Goal: Transaction & Acquisition: Purchase product/service

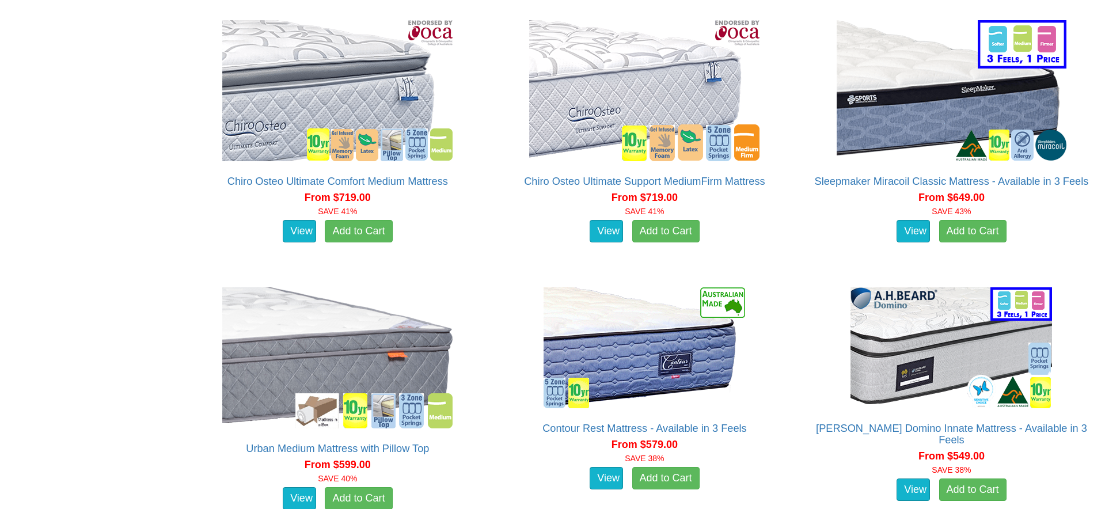
scroll to position [1209, 0]
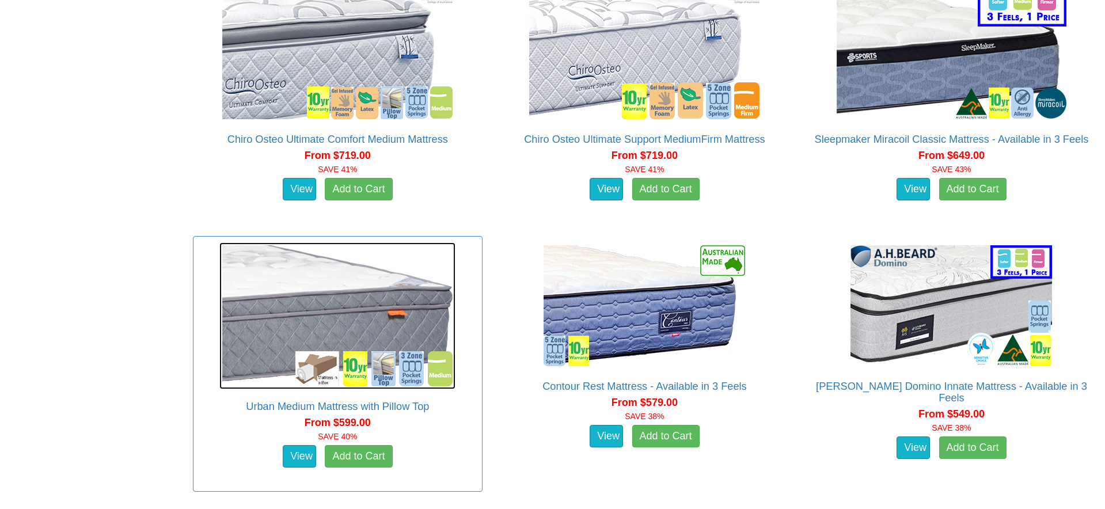
click at [405, 329] on img at bounding box center [337, 315] width 236 height 147
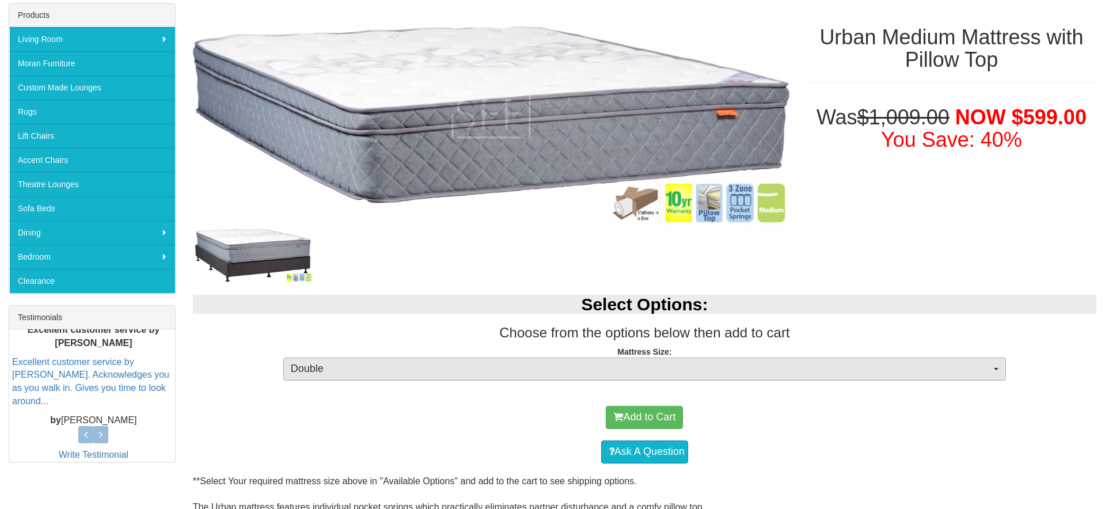
scroll to position [207, 0]
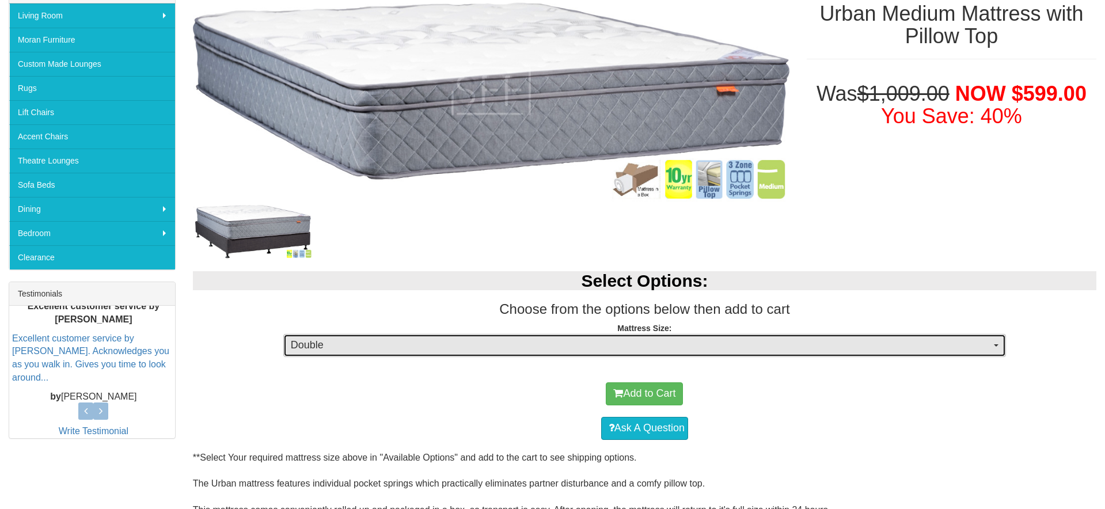
click at [491, 351] on span "Double" at bounding box center [641, 345] width 700 height 15
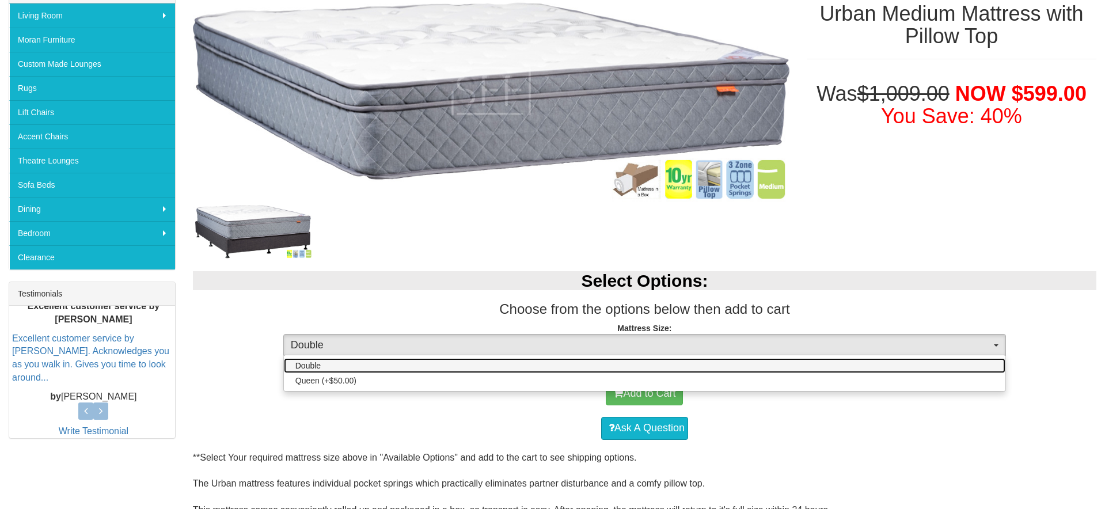
click at [484, 362] on link "Double" at bounding box center [645, 365] width 722 height 15
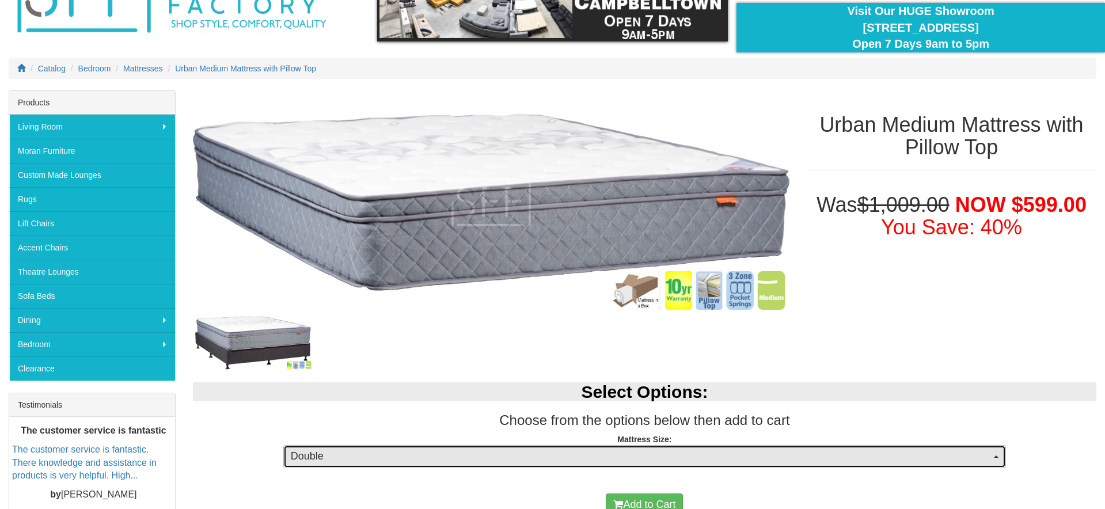
scroll to position [103, 0]
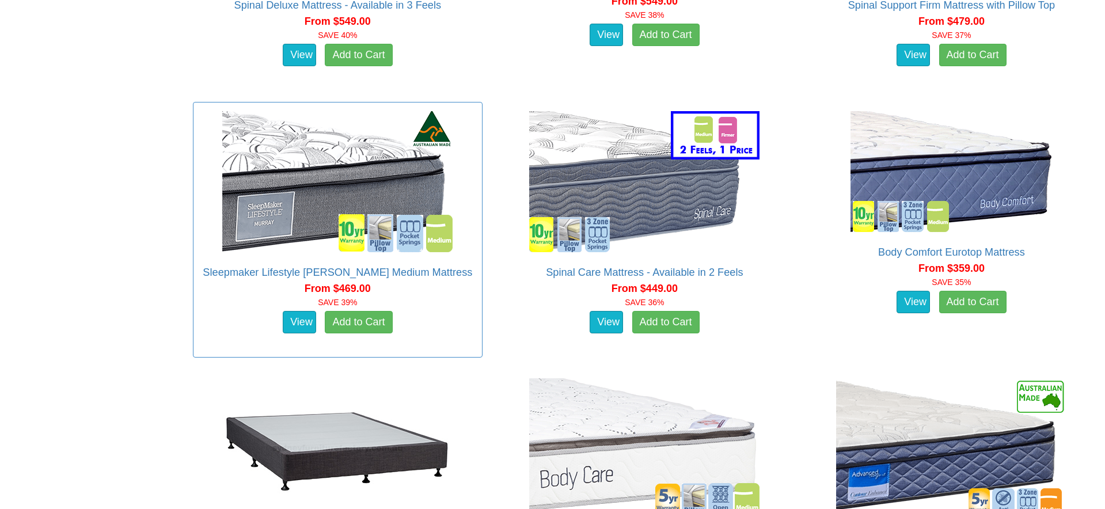
scroll to position [1876, 0]
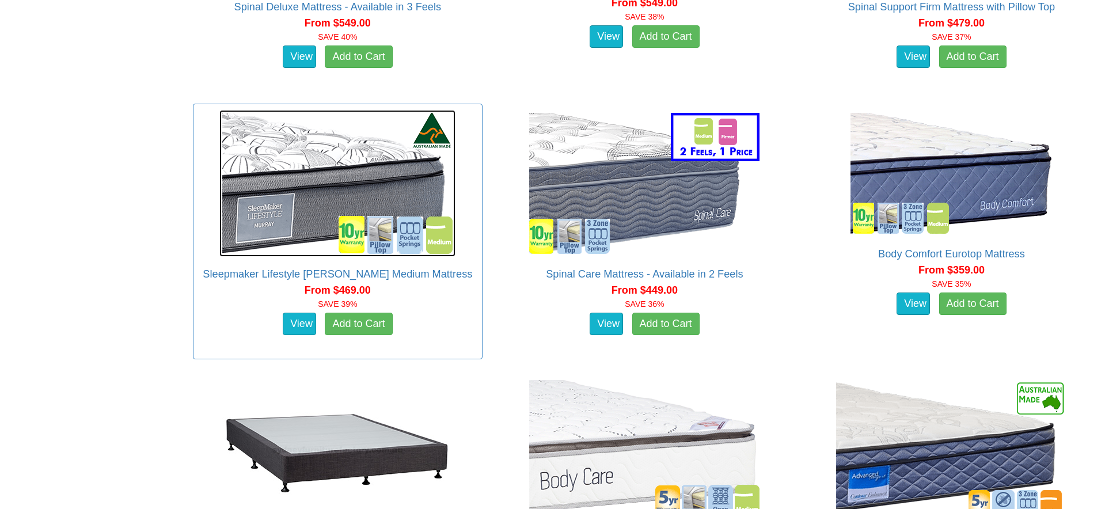
click at [309, 181] on img at bounding box center [337, 183] width 236 height 147
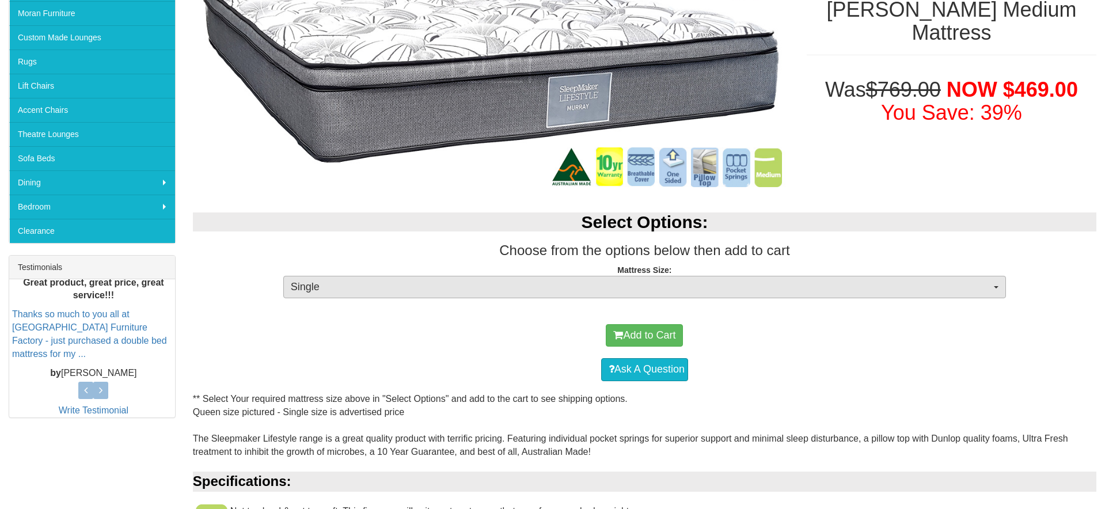
scroll to position [246, 0]
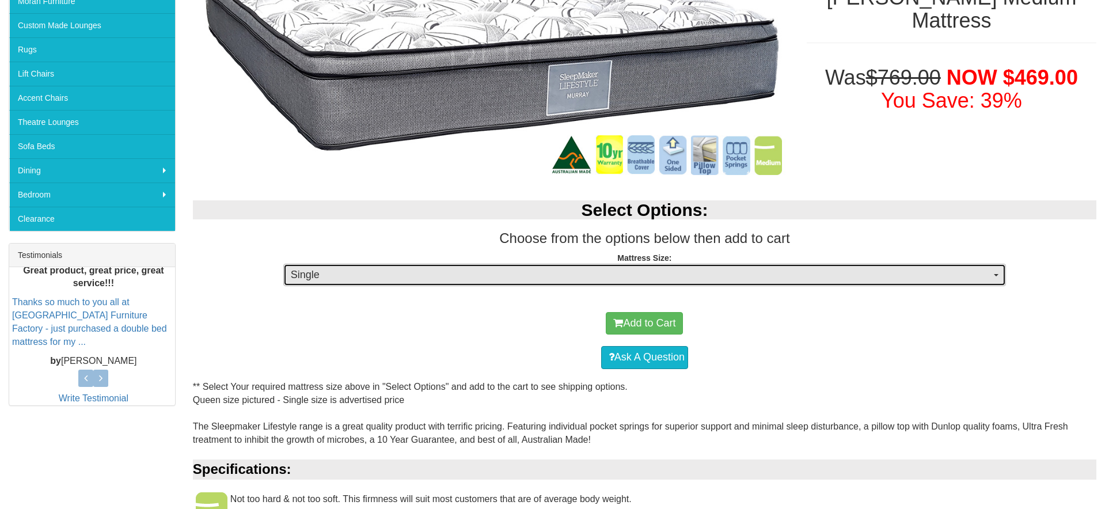
click at [578, 273] on span "Single" at bounding box center [641, 275] width 700 height 15
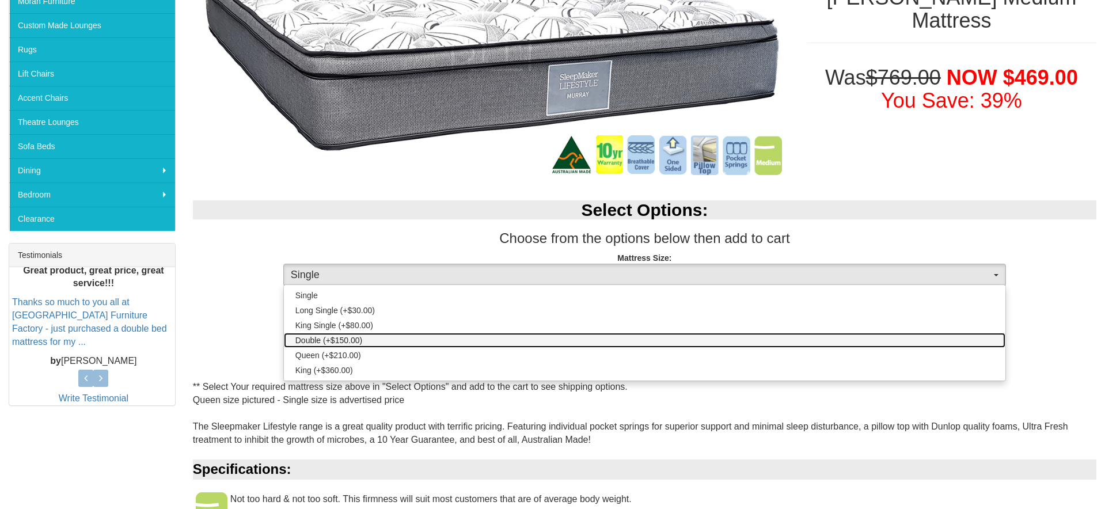
click at [341, 344] on span "Double (+$150.00)" at bounding box center [328, 341] width 67 height 12
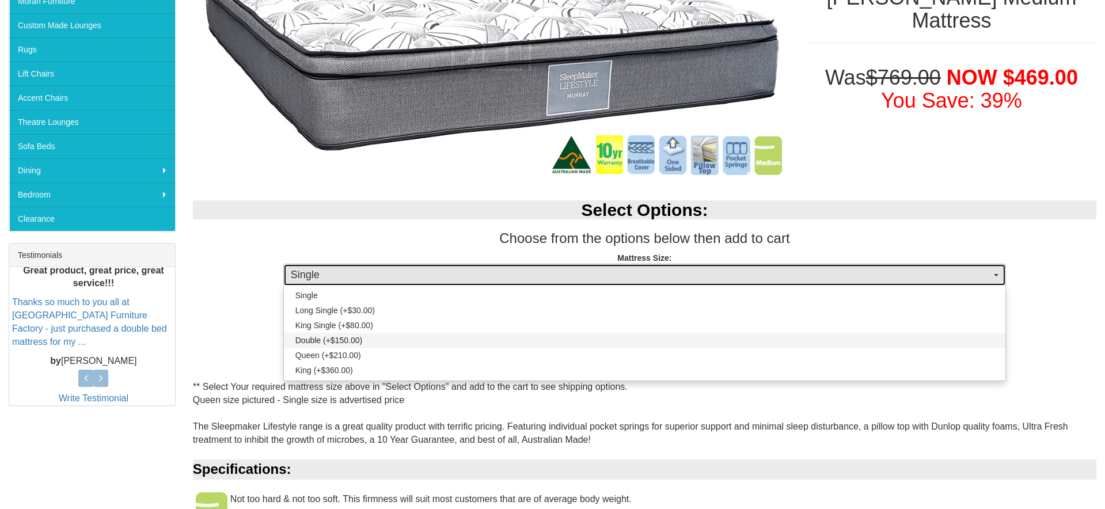
select select "188"
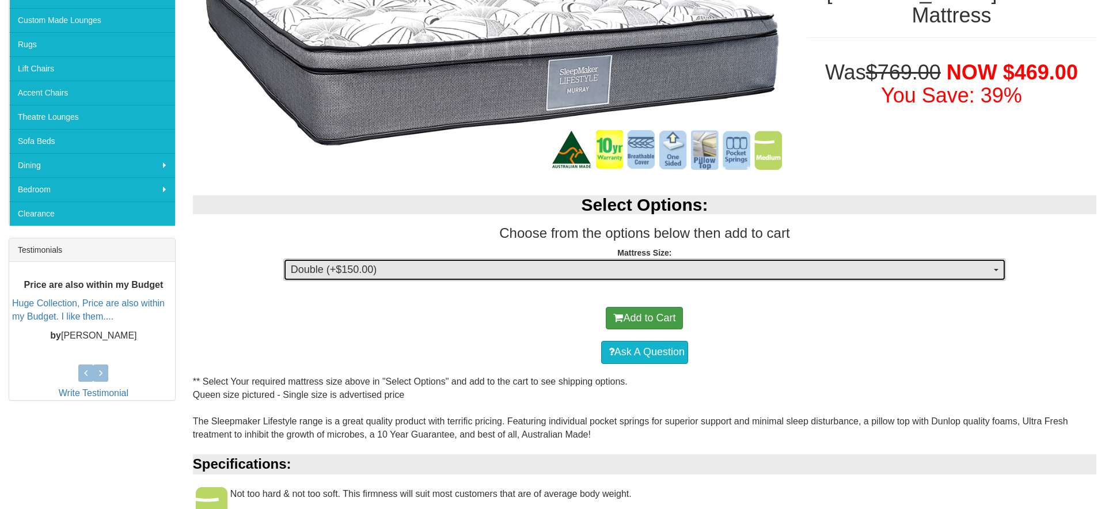
scroll to position [240, 0]
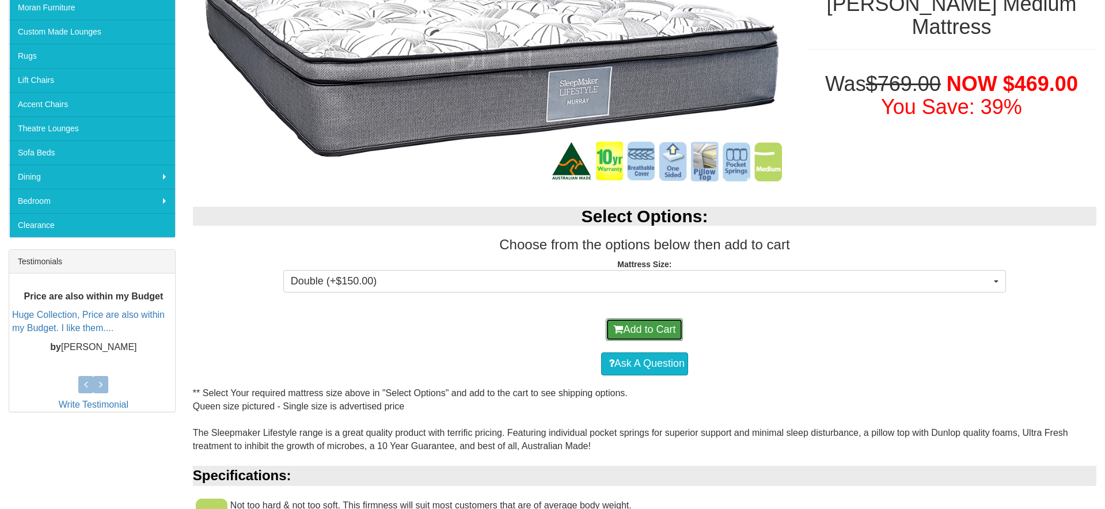
click at [644, 323] on button "Add to Cart" at bounding box center [644, 329] width 77 height 23
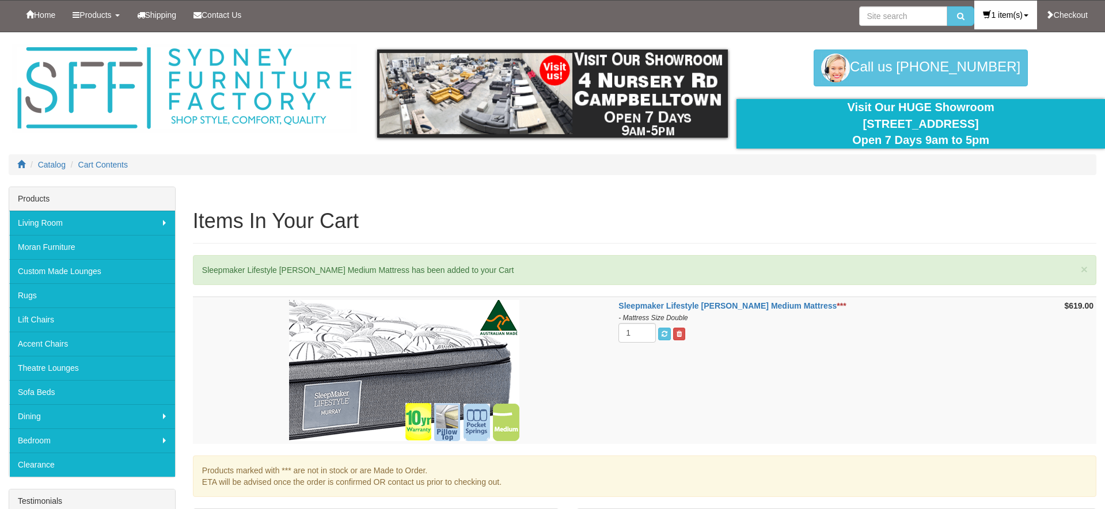
click at [1004, 9] on link "1 item(s)" at bounding box center [1005, 15] width 62 height 29
click at [963, 39] on link "1 item(s), $619.00" at bounding box center [991, 40] width 91 height 15
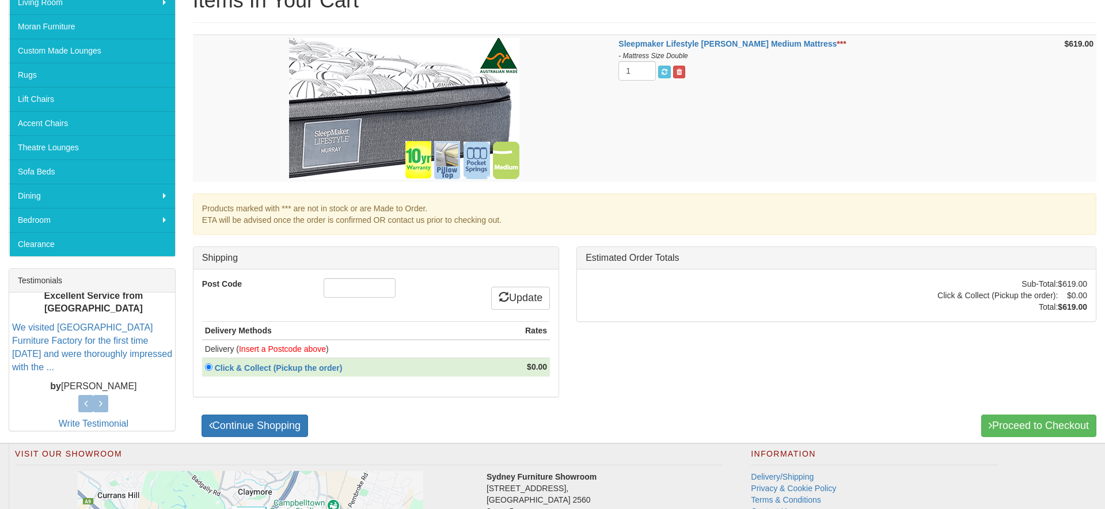
scroll to position [230, 0]
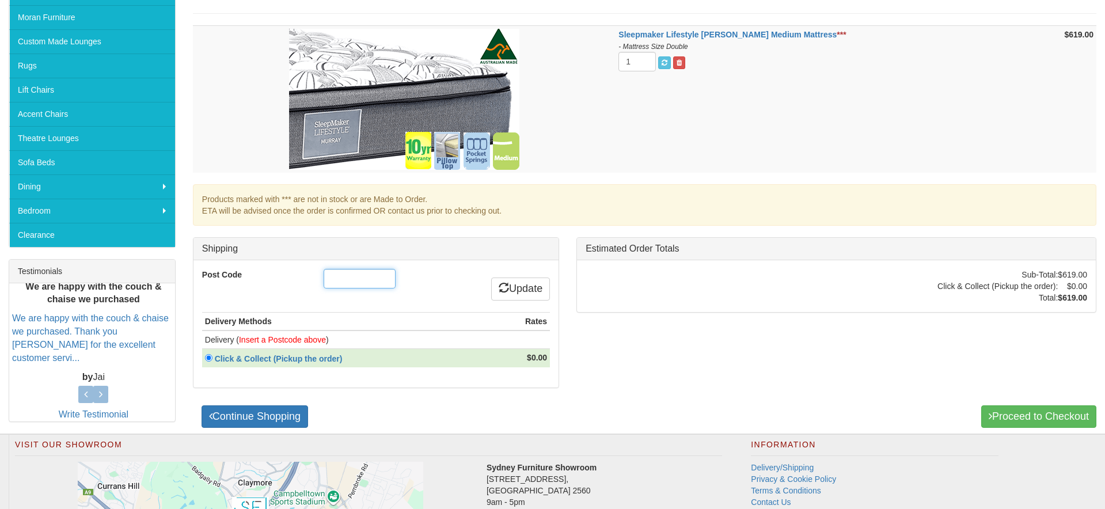
click at [363, 273] on input "Post Code" at bounding box center [360, 279] width 72 height 20
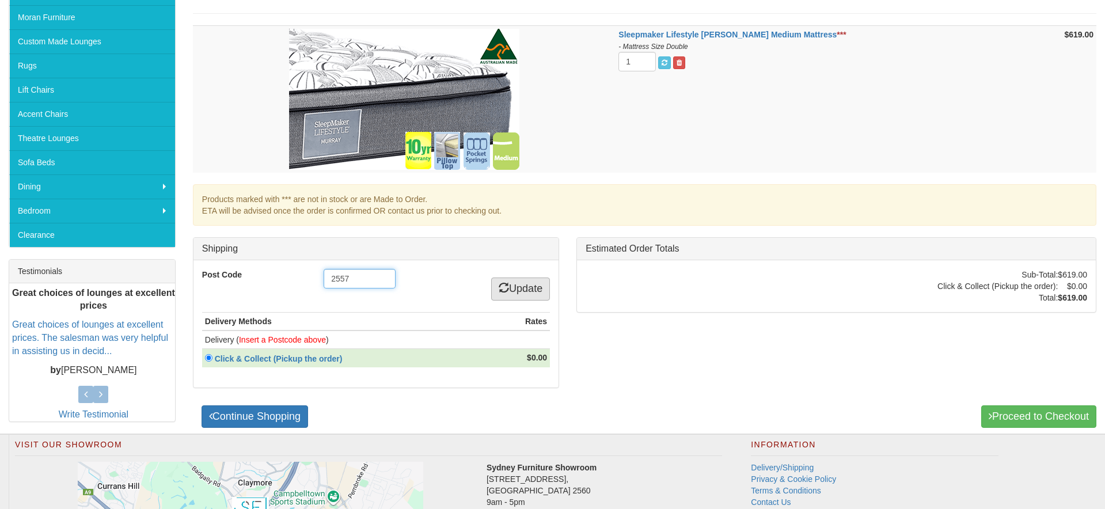
type input "2557"
click at [510, 288] on link "Update" at bounding box center [520, 289] width 59 height 23
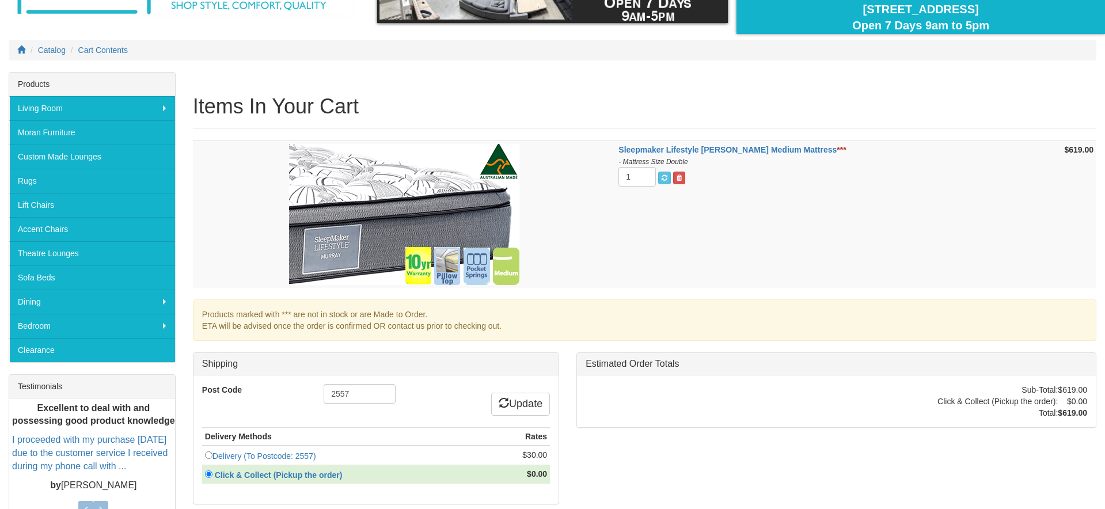
scroll to position [84, 0]
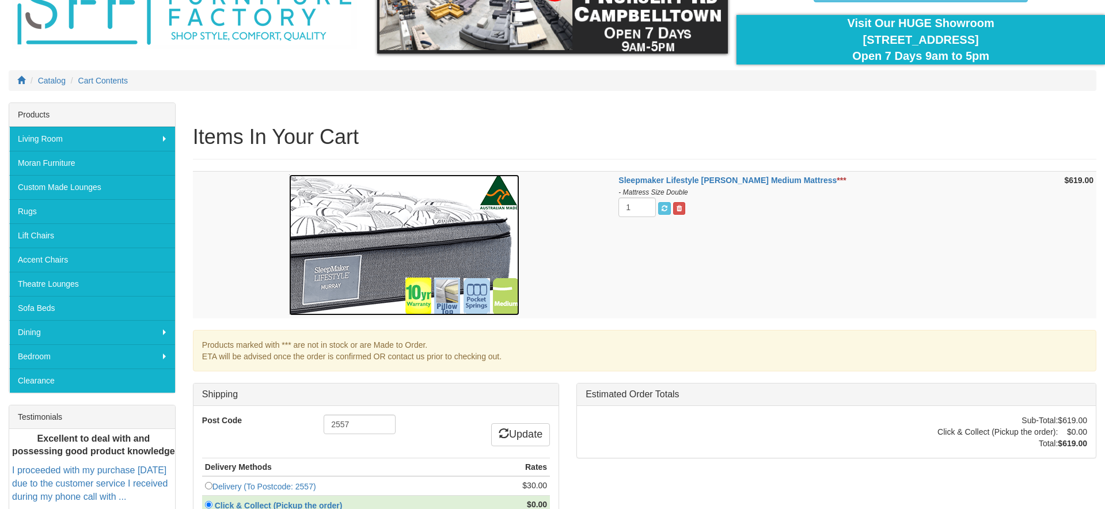
click at [423, 288] on img at bounding box center [404, 245] width 230 height 141
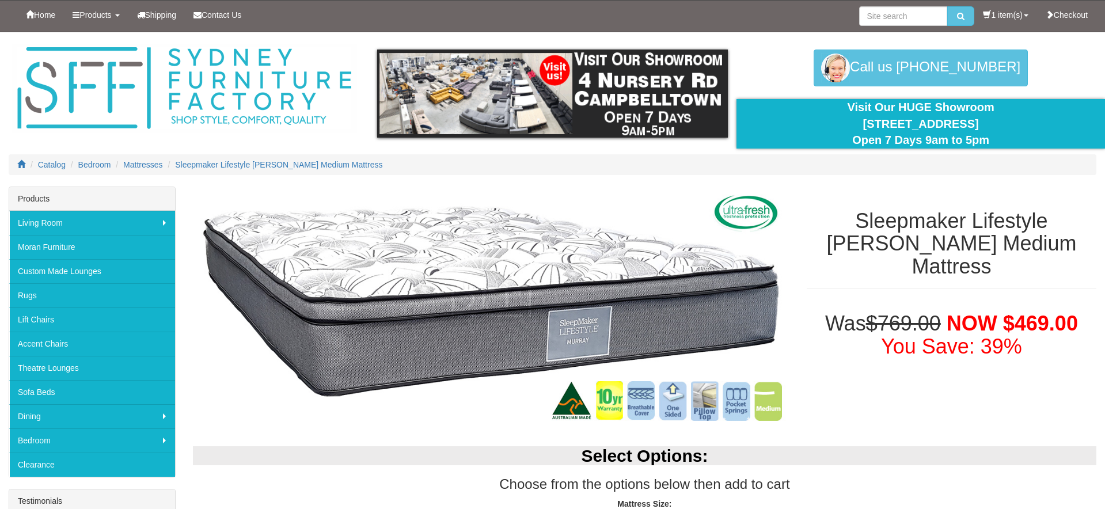
click at [370, 275] on img at bounding box center [491, 311] width 597 height 249
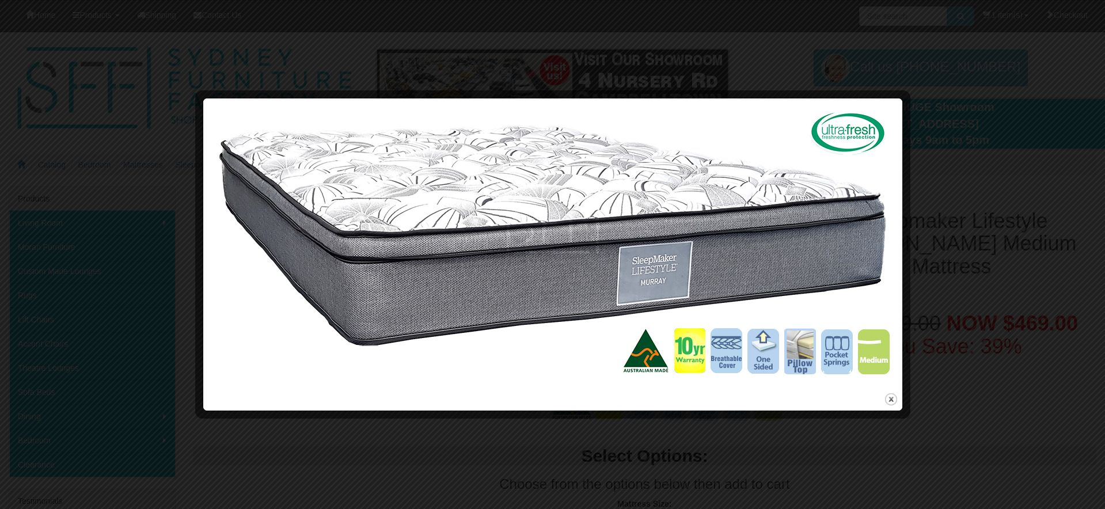
click at [949, 379] on div at bounding box center [552, 254] width 1105 height 509
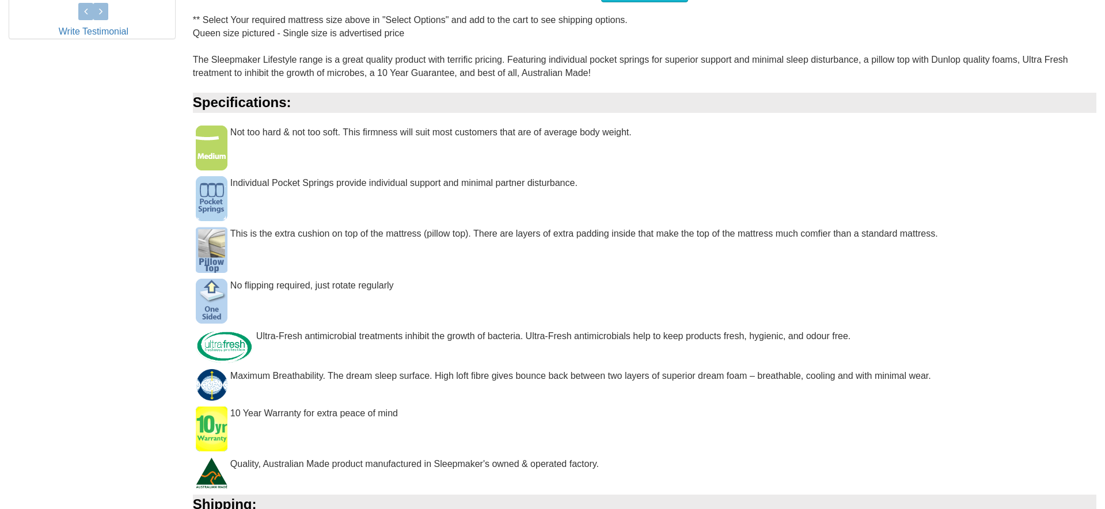
scroll to position [615, 0]
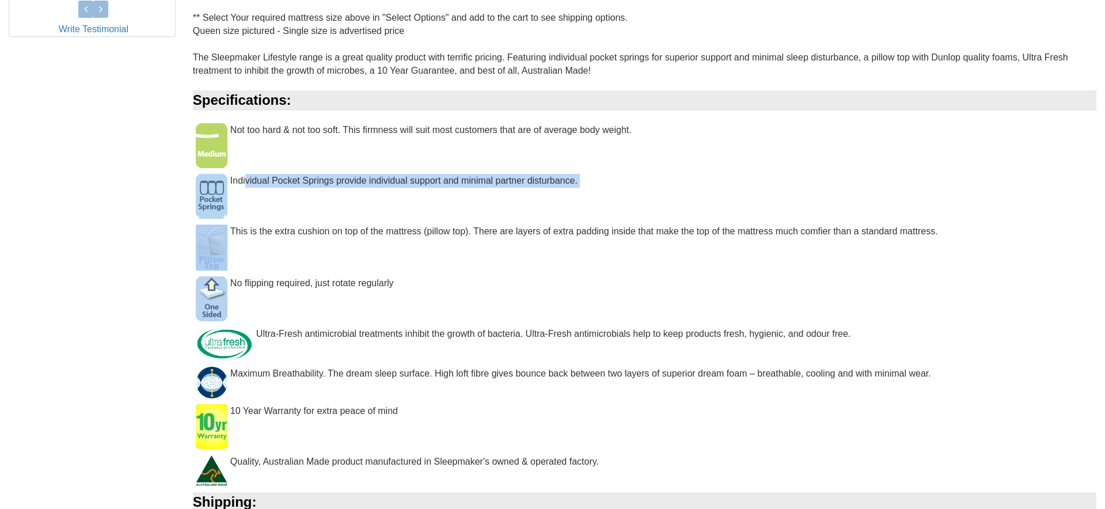
drag, startPoint x: 246, startPoint y: 179, endPoint x: 496, endPoint y: 207, distance: 251.0
click at [496, 207] on div "** Select Your required mattress size above in "Select Options" and add to the …" at bounding box center [645, 311] width 904 height 599
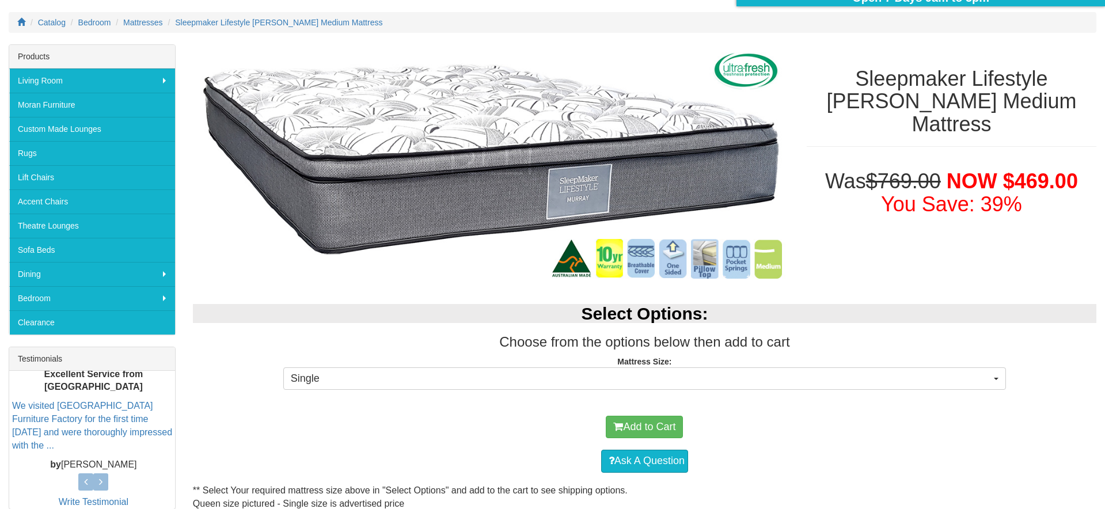
scroll to position [170, 0]
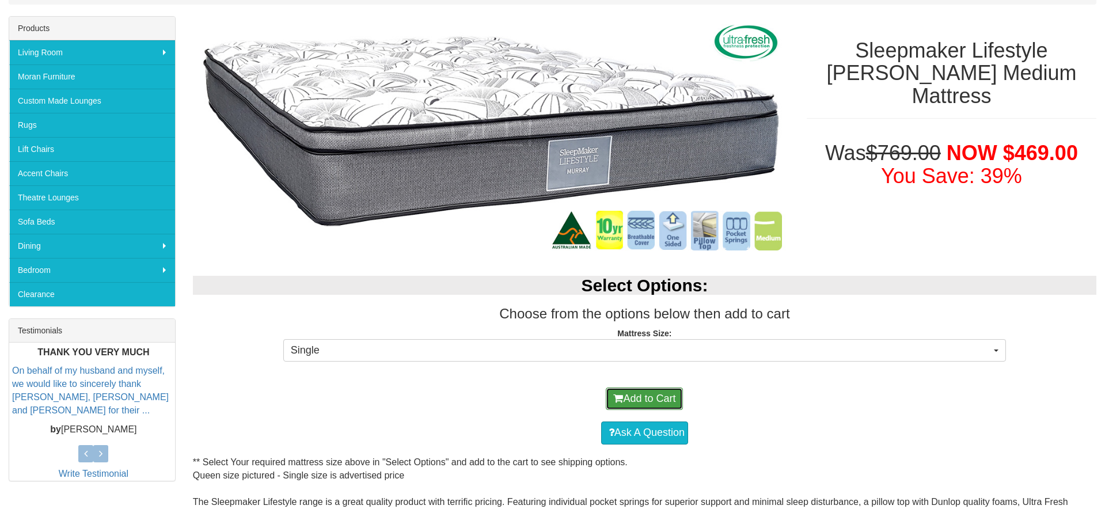
click at [650, 404] on button "Add to Cart" at bounding box center [644, 399] width 77 height 23
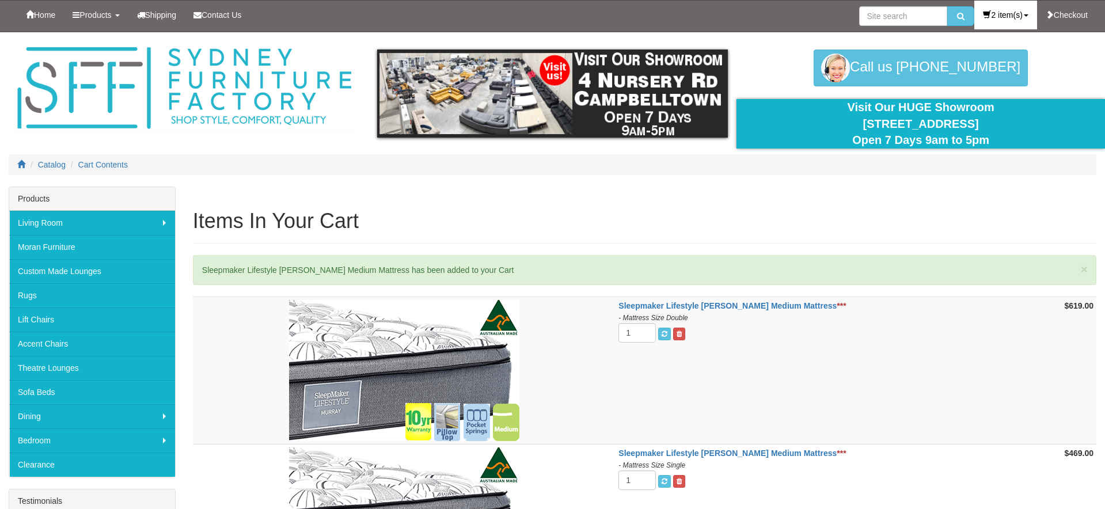
click at [994, 18] on link "2 item(s)" at bounding box center [1005, 15] width 62 height 29
click at [996, 43] on link "2 item(s), $1,088.00" at bounding box center [989, 40] width 95 height 15
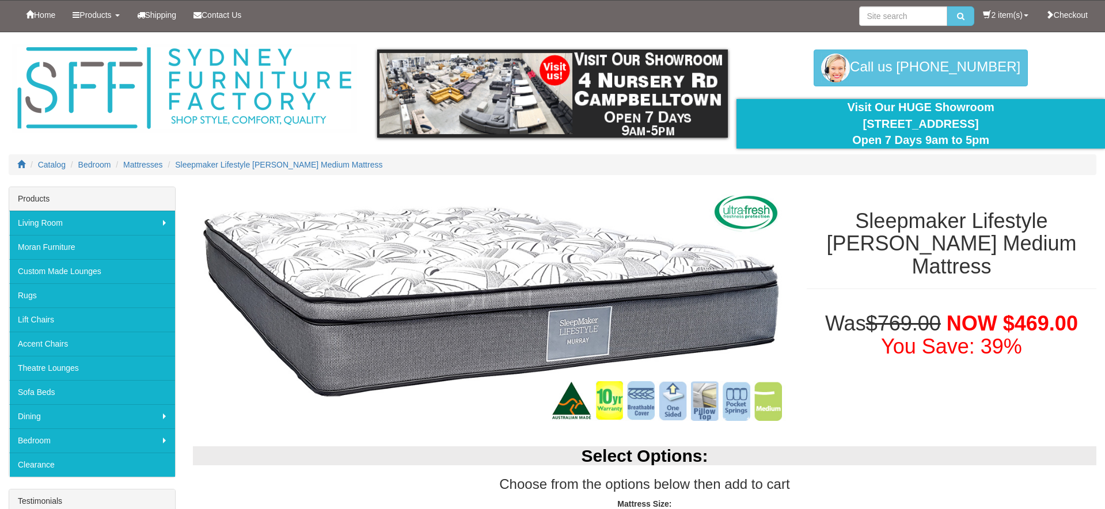
scroll to position [170, 0]
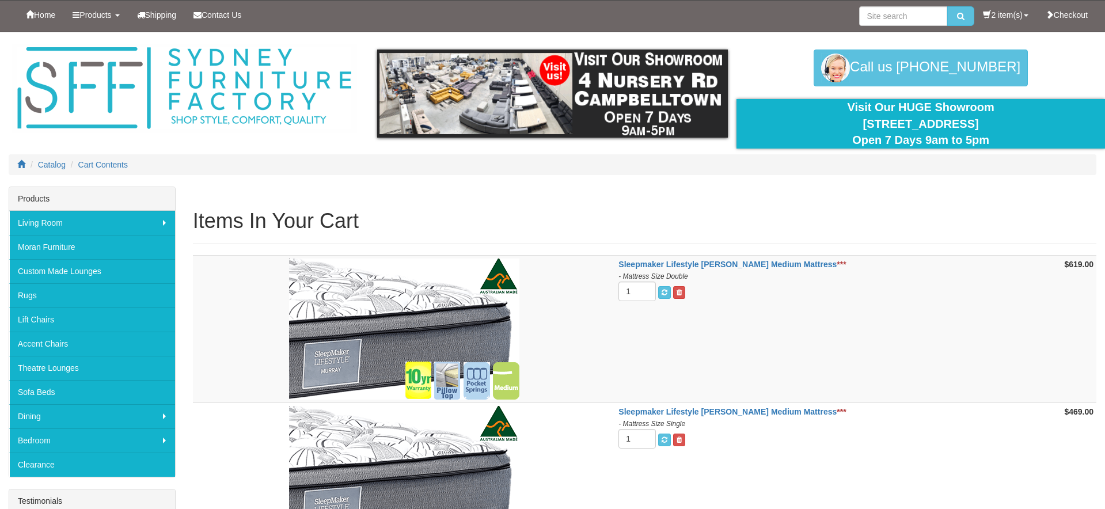
scroll to position [231, 0]
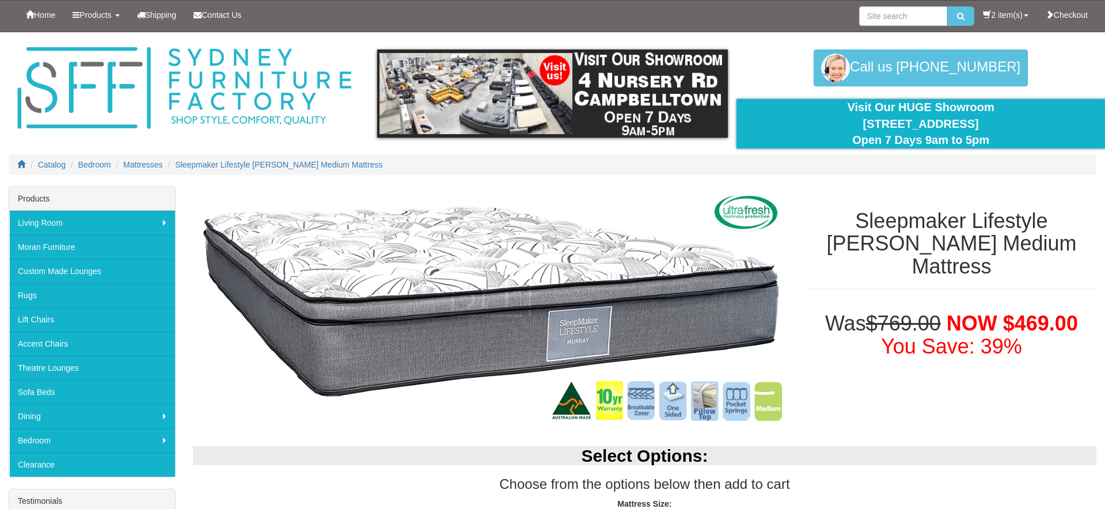
select select "188"
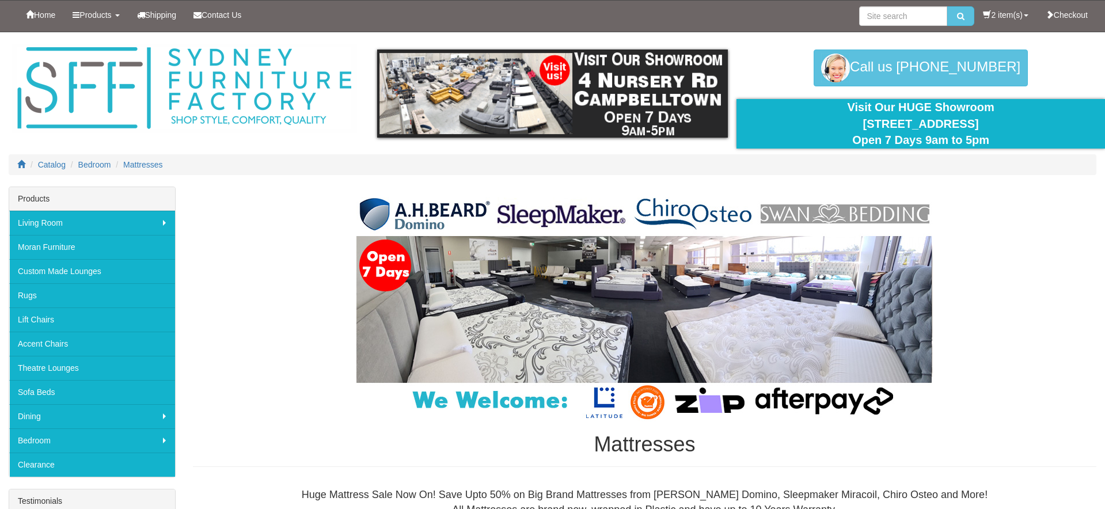
scroll to position [1876, 0]
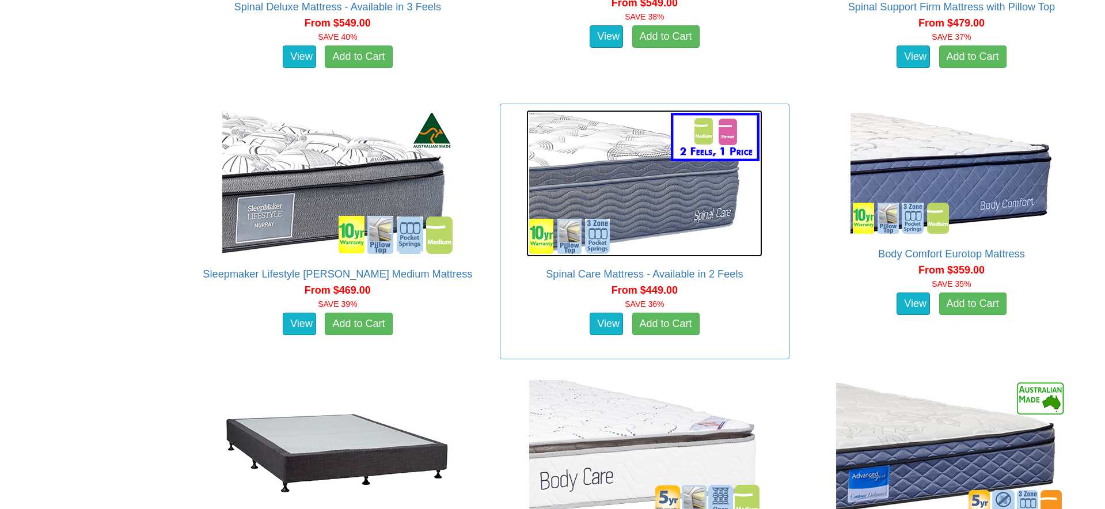
click at [635, 234] on img at bounding box center [644, 183] width 236 height 147
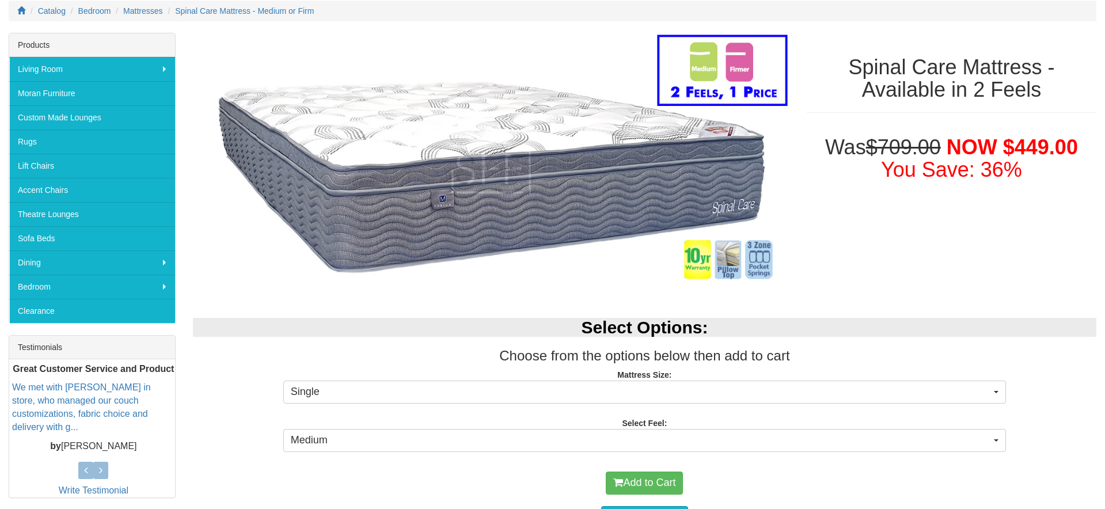
scroll to position [293, 0]
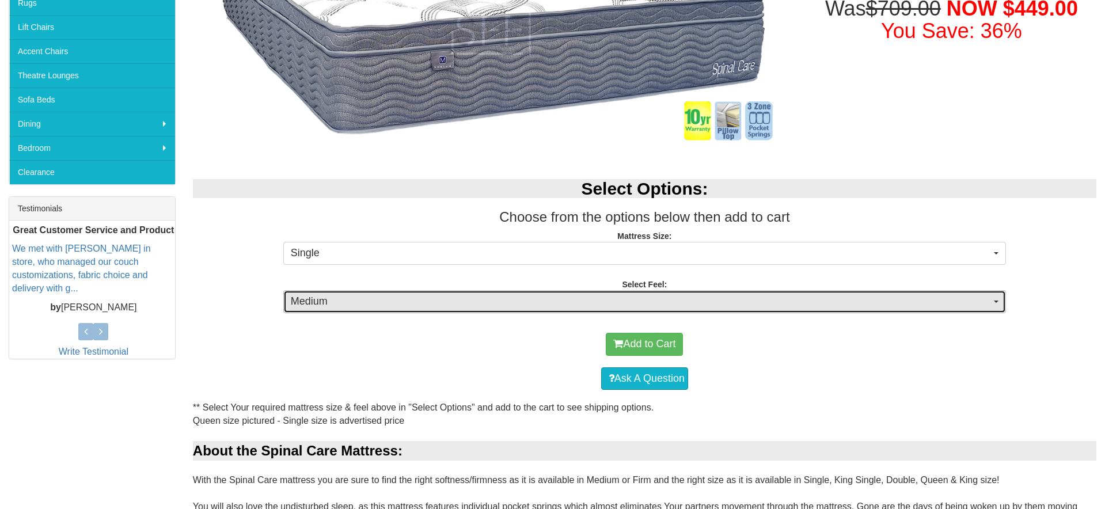
click at [419, 301] on span "Medium" at bounding box center [641, 301] width 700 height 15
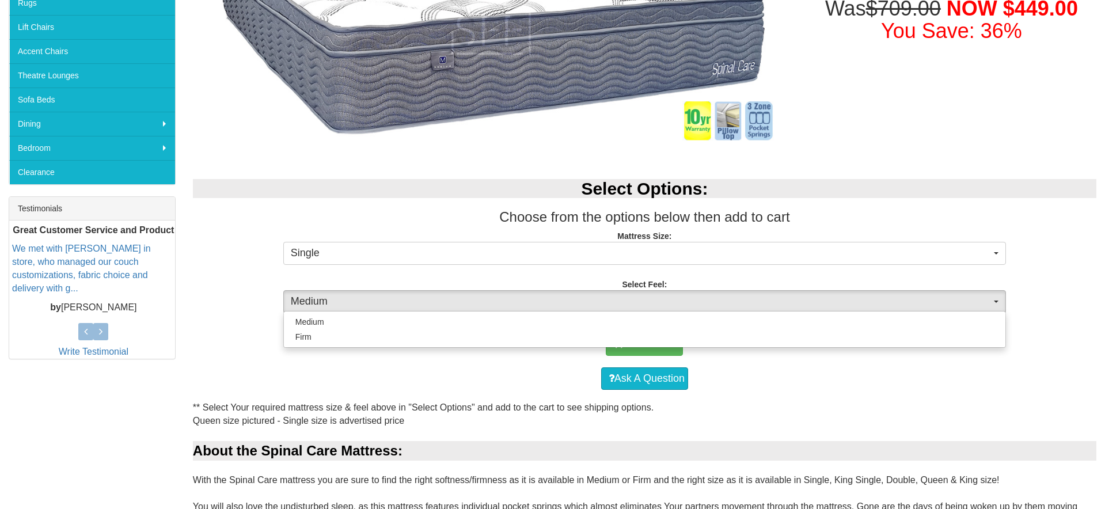
click at [417, 234] on p "Mattress Size: Single Single King Single (+$50.00) Double (+$150.00) Queen (+$2…" at bounding box center [645, 245] width 904 height 31
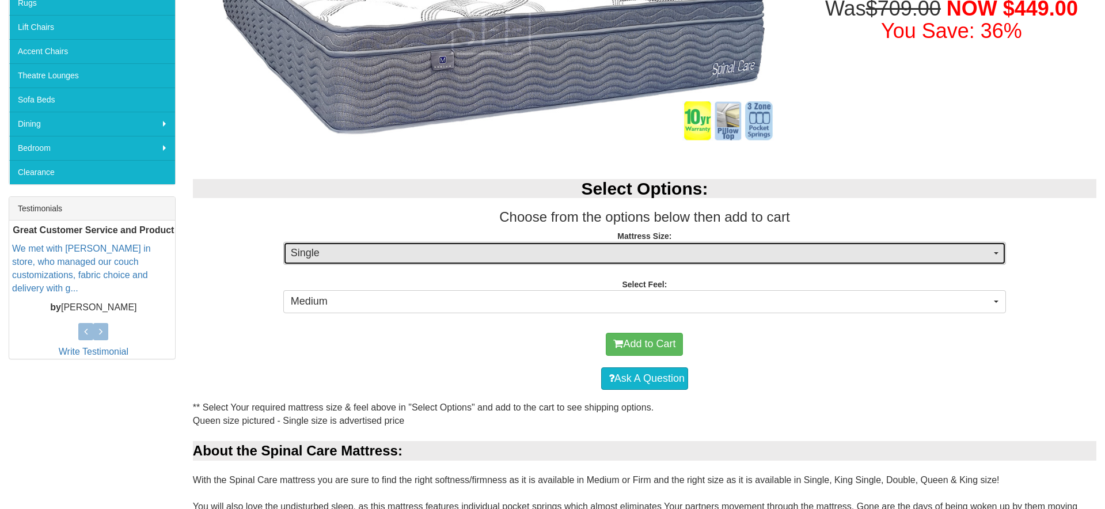
click at [408, 244] on button "Single" at bounding box center [644, 253] width 723 height 23
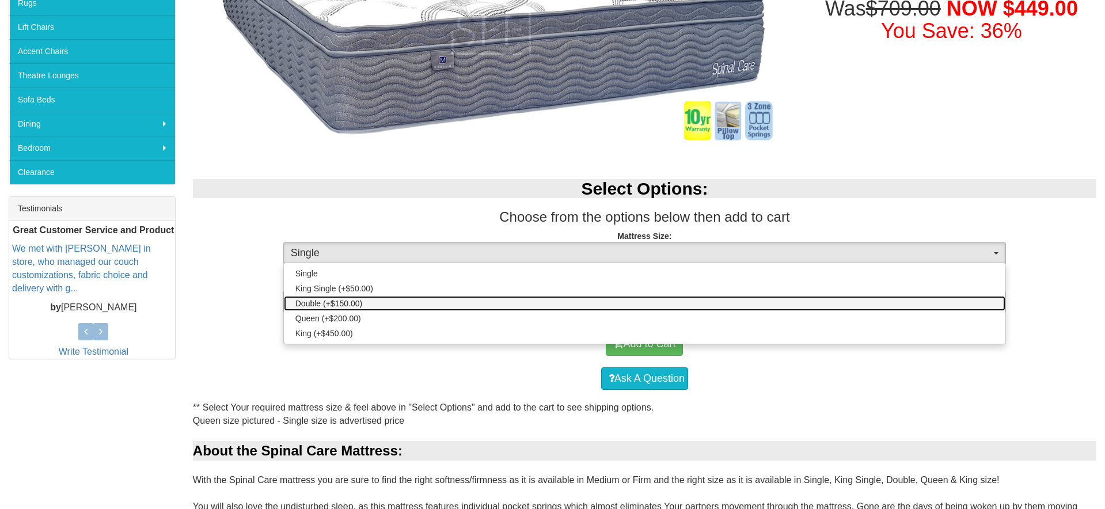
click at [328, 305] on span "Double (+$150.00)" at bounding box center [328, 304] width 67 height 12
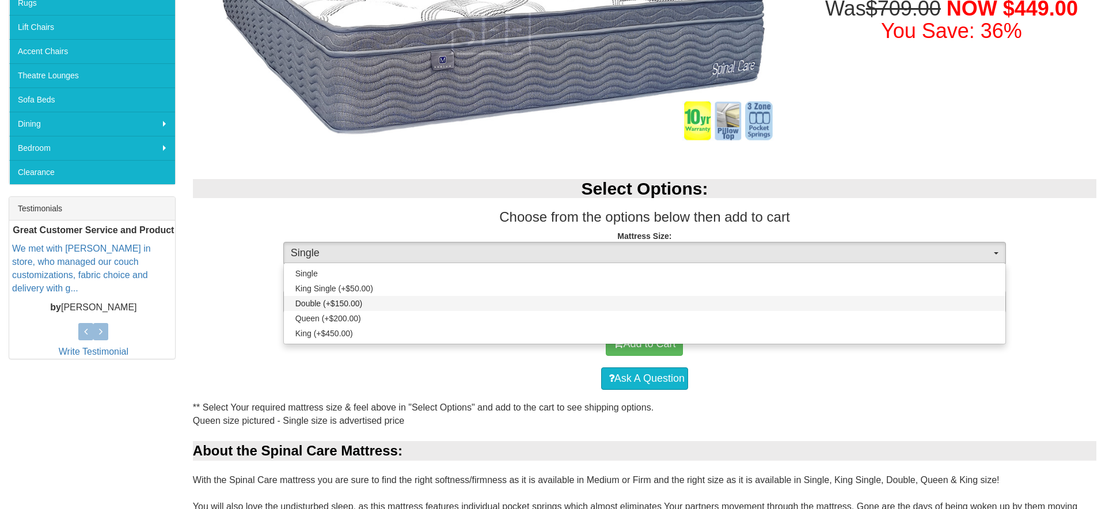
select select "188"
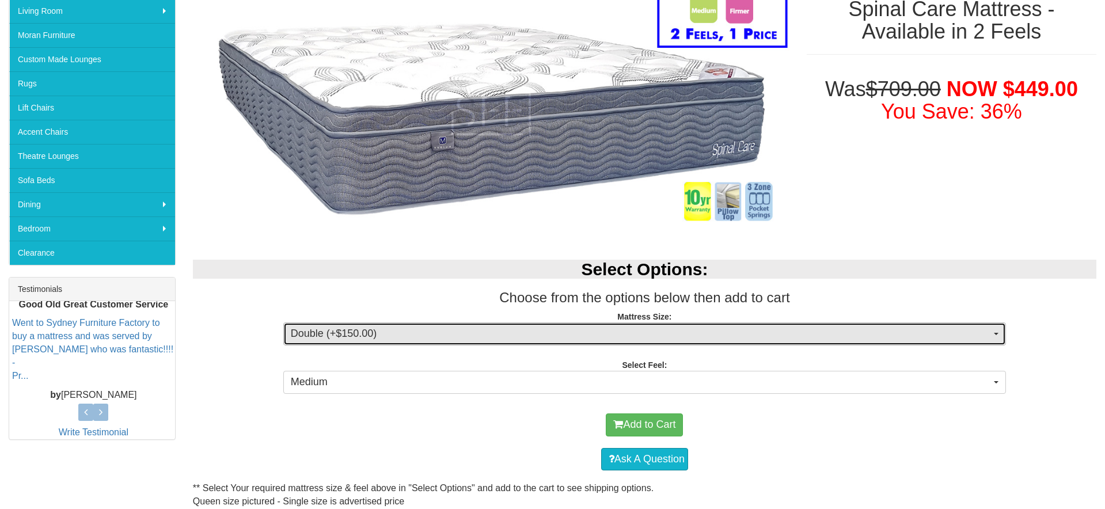
scroll to position [213, 0]
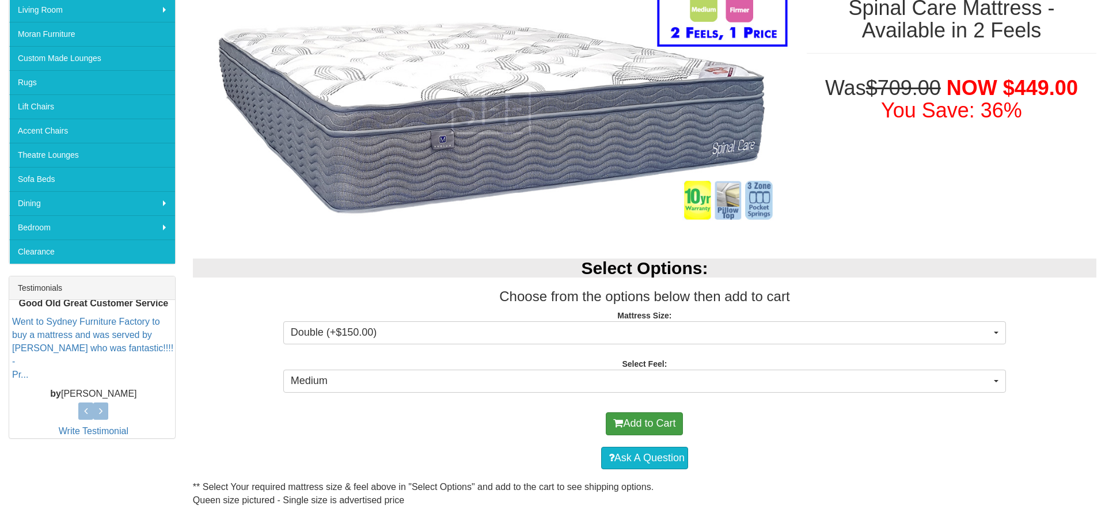
click at [688, 416] on div "Add to Cart" at bounding box center [645, 424] width 892 height 35
click at [675, 419] on button "Add to Cart" at bounding box center [644, 423] width 77 height 23
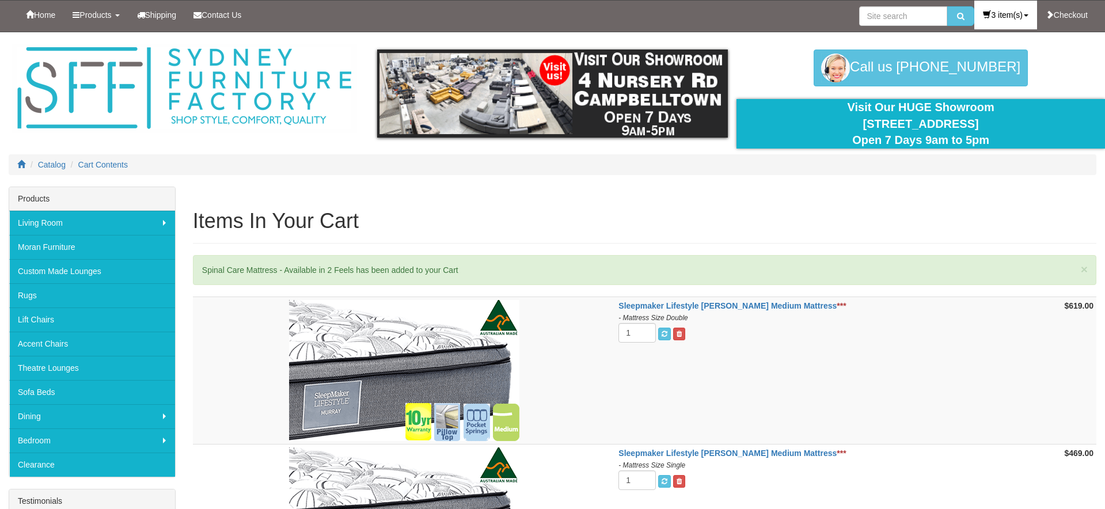
click at [1009, 16] on link "3 item(s)" at bounding box center [1005, 15] width 62 height 29
click at [984, 42] on link "3 item(s), $1,687.00" at bounding box center [989, 40] width 95 height 15
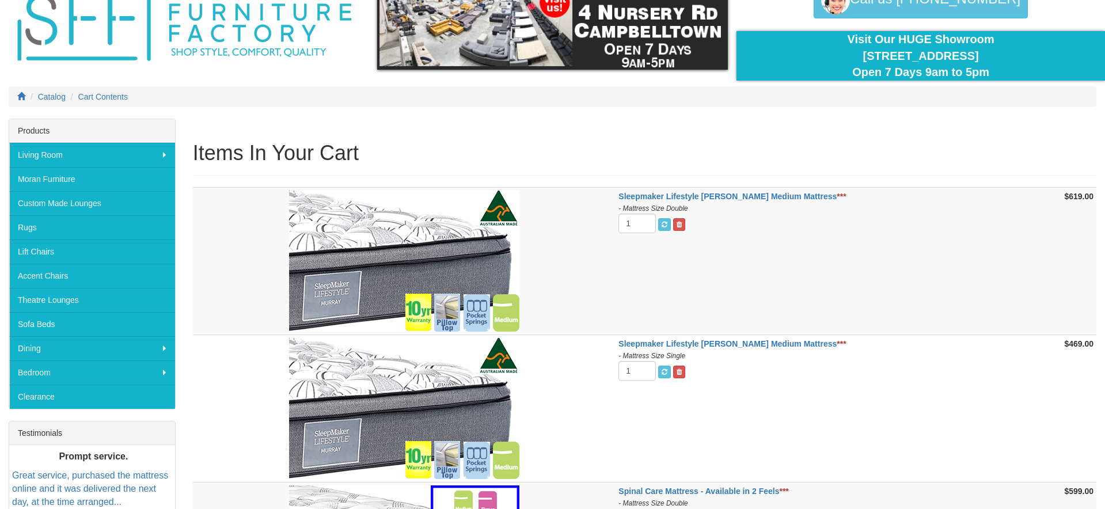
scroll to position [73, 0]
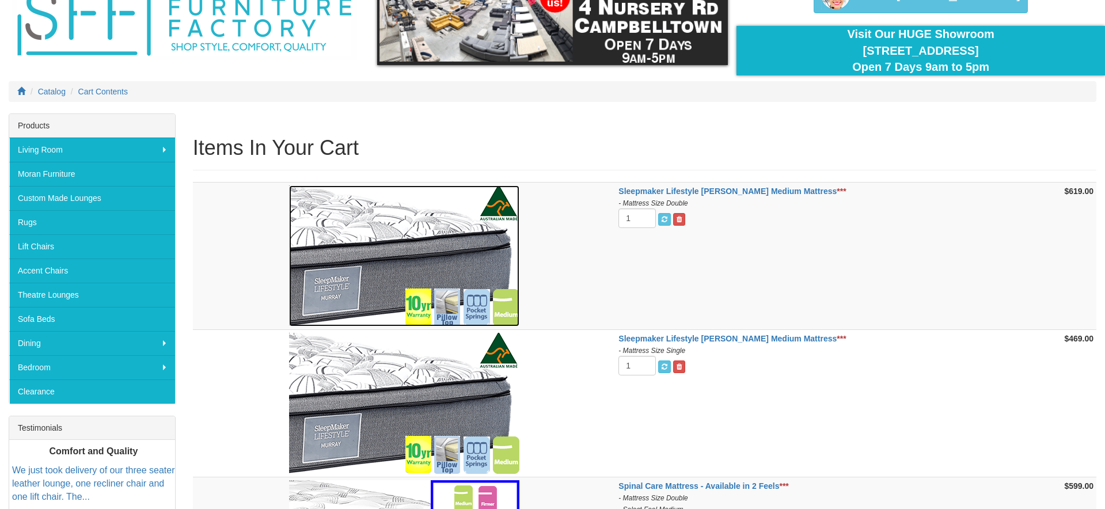
click at [472, 291] on img at bounding box center [404, 255] width 230 height 141
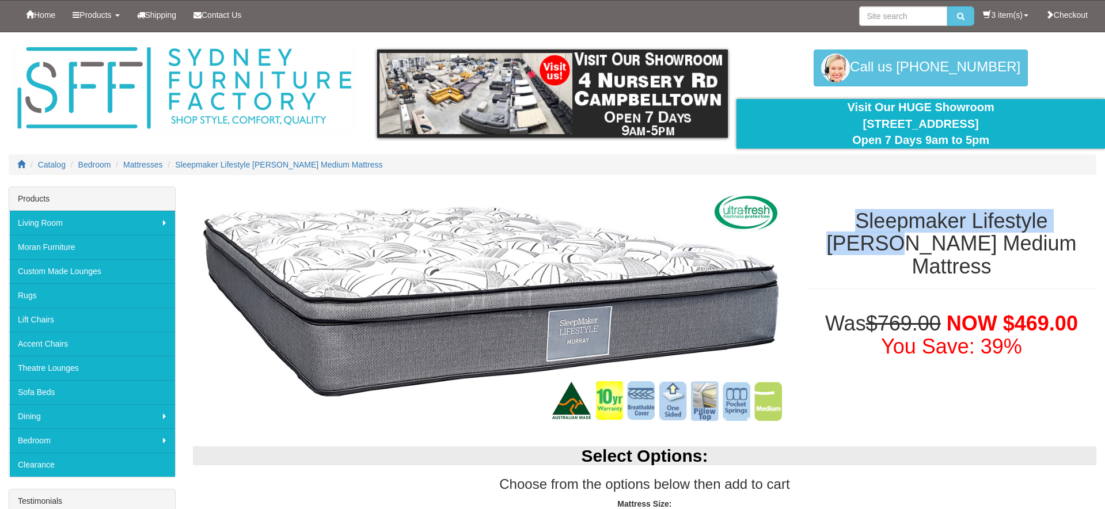
drag, startPoint x: 817, startPoint y: 223, endPoint x: 1053, endPoint y: 181, distance: 239.3
click at [1094, 223] on h1 "Sleepmaker Lifestyle [PERSON_NAME] Medium Mattress" at bounding box center [952, 244] width 290 height 69
copy h1 "Sleepmaker Lifestyle [PERSON_NAME]"
